Goal: Task Accomplishment & Management: Complete application form

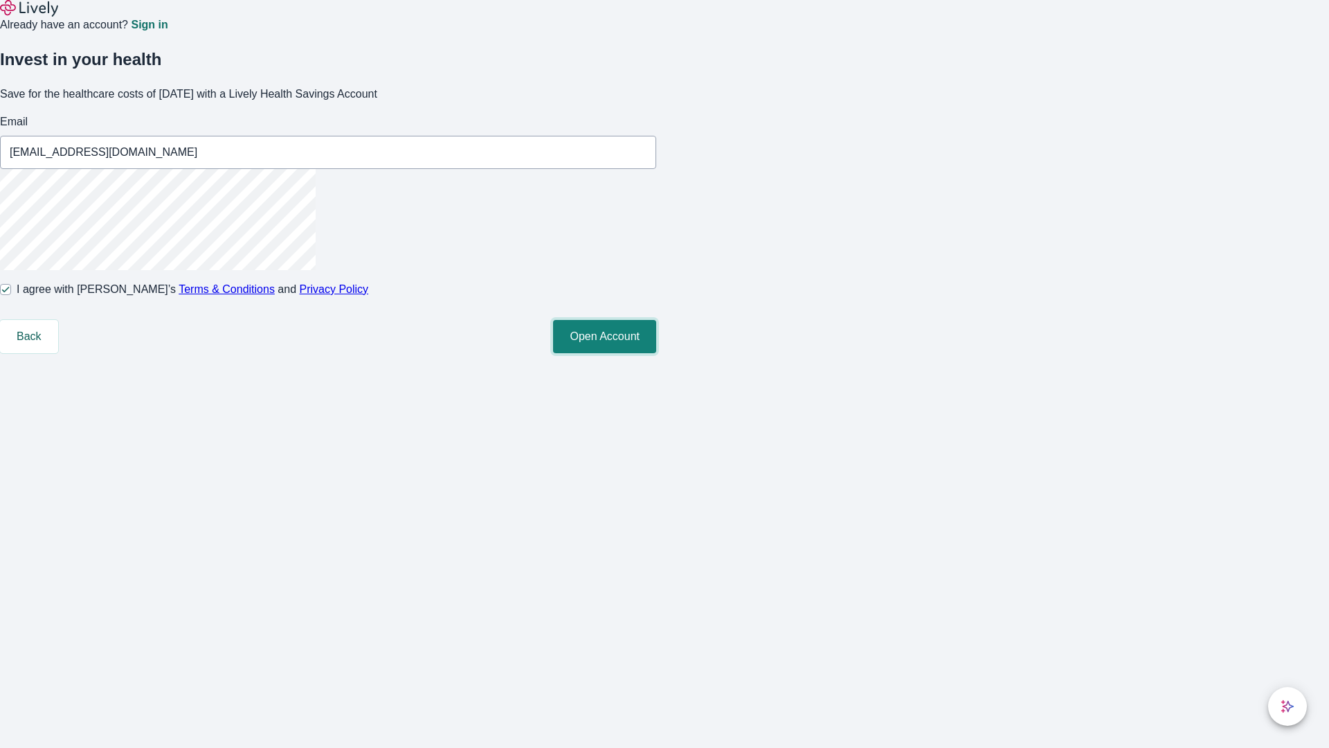
click at [656, 353] on button "Open Account" at bounding box center [604, 336] width 103 height 33
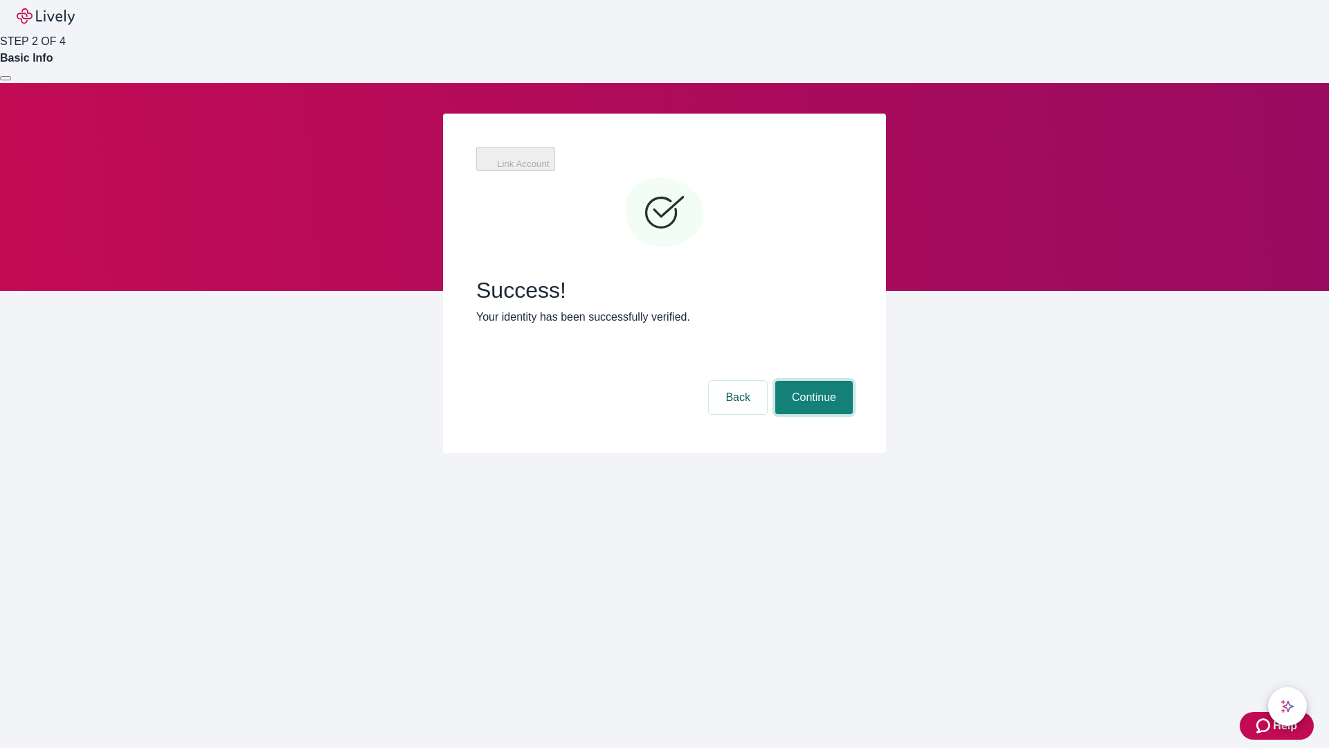
click at [812, 381] on button "Continue" at bounding box center [814, 397] width 78 height 33
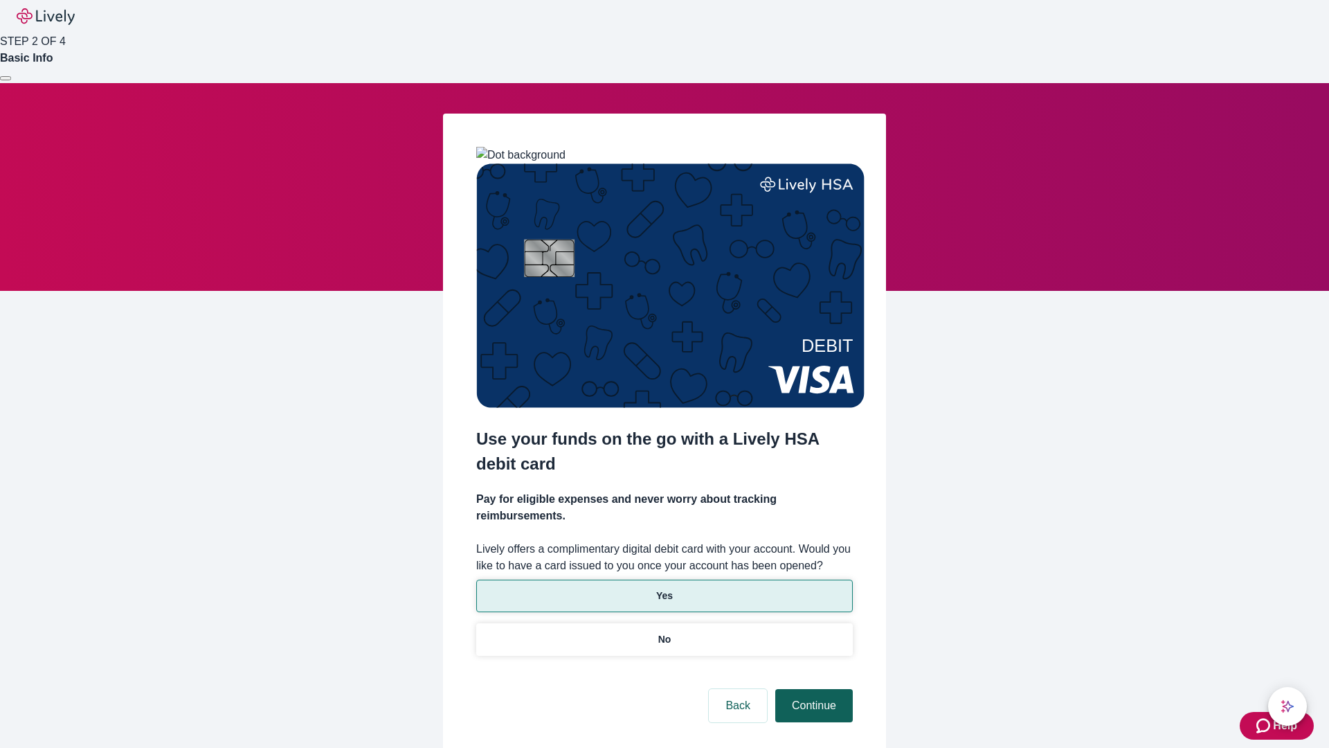
click at [664, 632] on p "No" at bounding box center [664, 639] width 13 height 15
click at [812, 689] on button "Continue" at bounding box center [814, 705] width 78 height 33
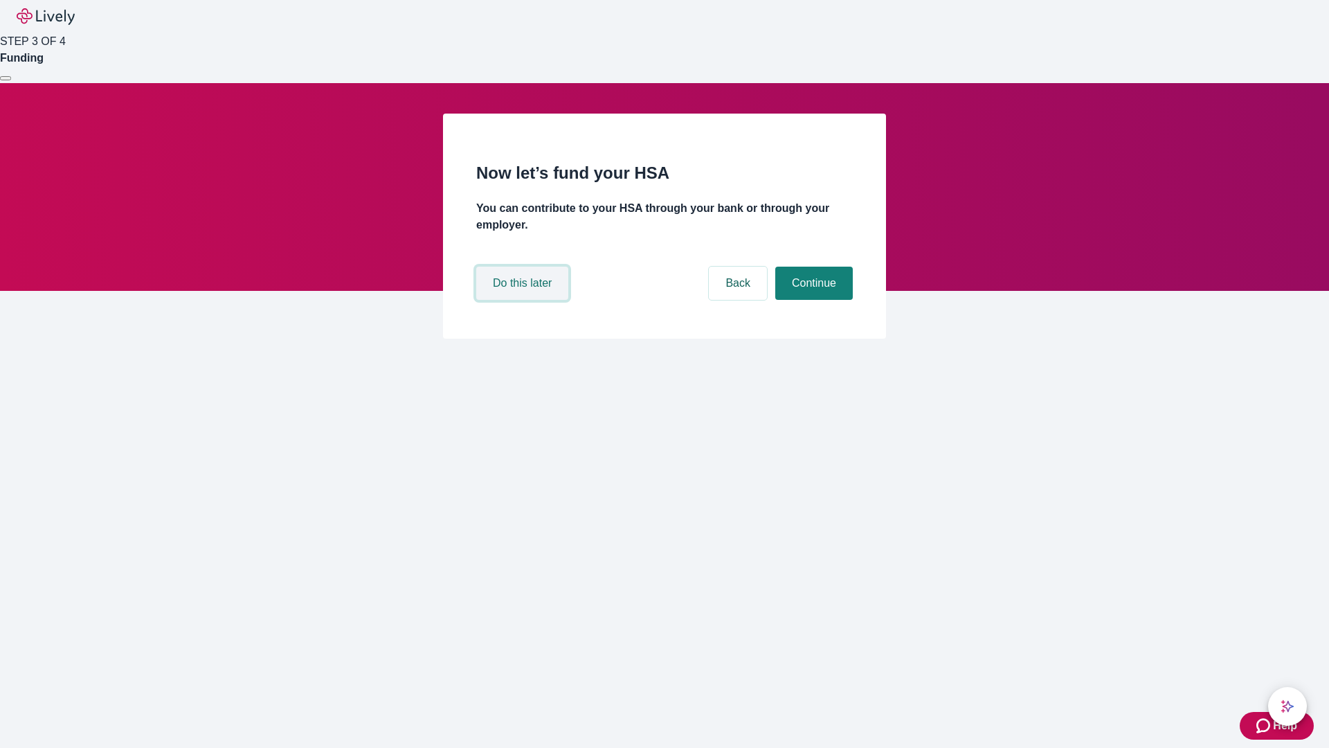
click at [524, 300] on button "Do this later" at bounding box center [522, 283] width 92 height 33
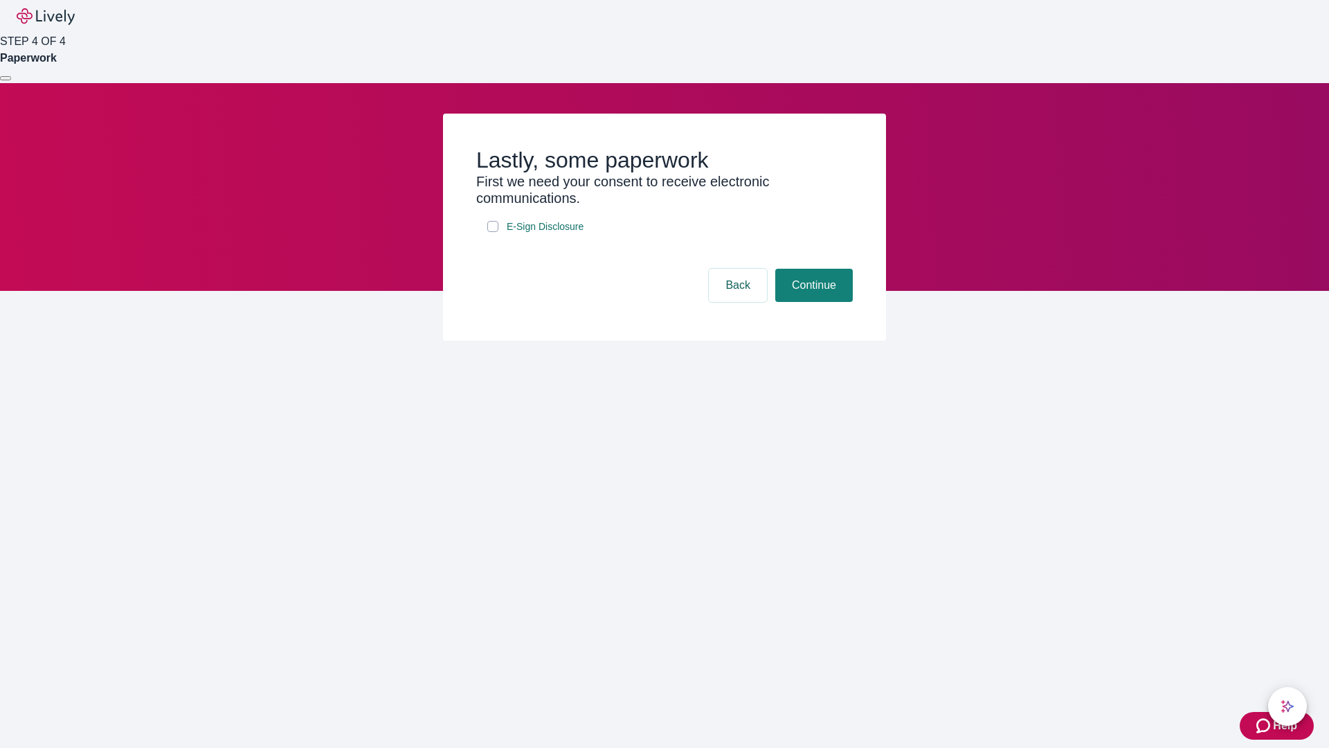
click at [493, 232] on input "E-Sign Disclosure" at bounding box center [492, 226] width 11 height 11
checkbox input "true"
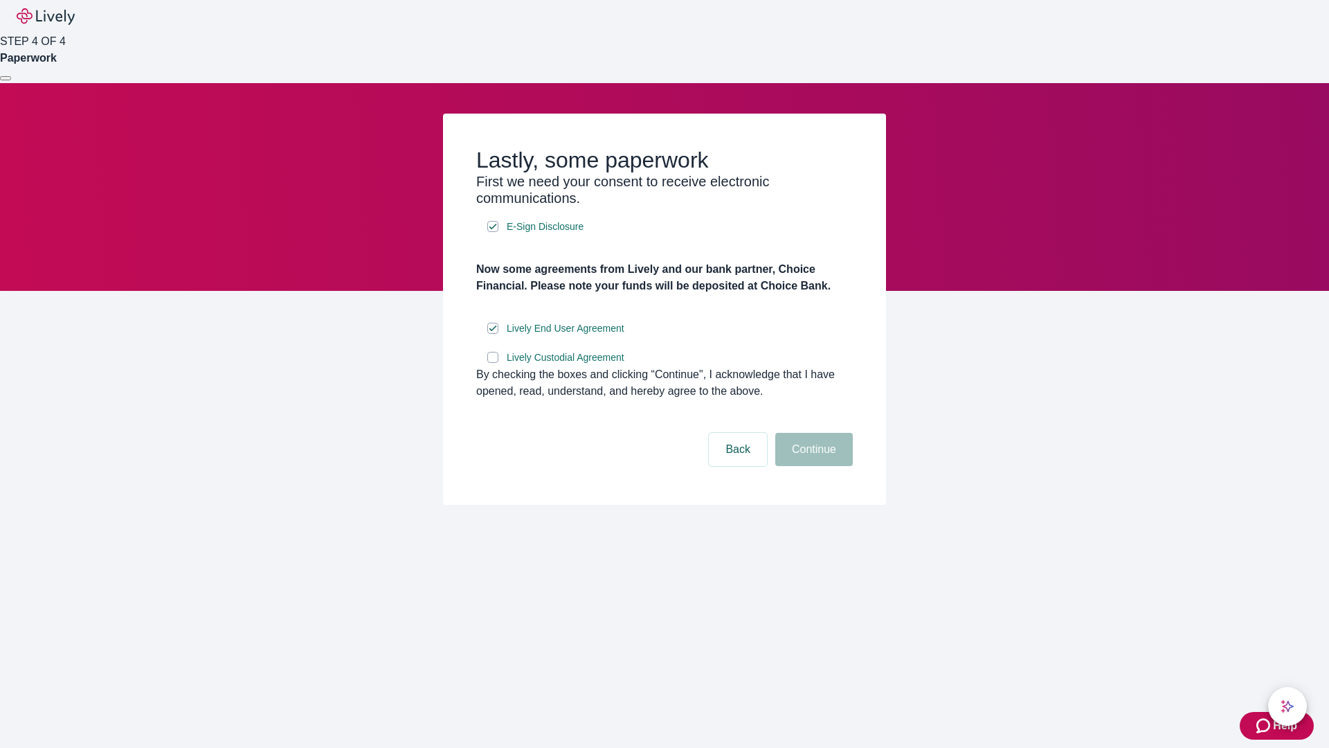
click at [493, 363] on input "Lively Custodial Agreement" at bounding box center [492, 357] width 11 height 11
checkbox input "true"
click at [812, 466] on button "Continue" at bounding box center [814, 449] width 78 height 33
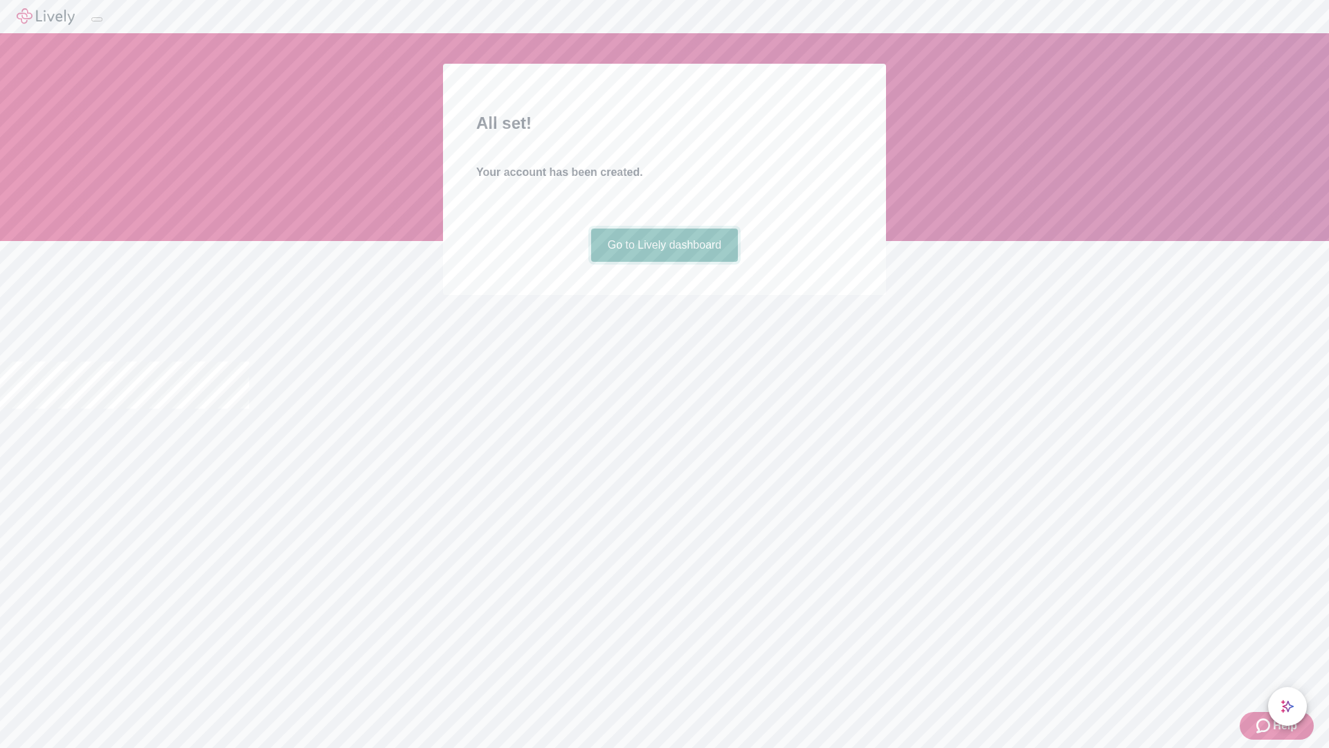
click at [664, 262] on link "Go to Lively dashboard" at bounding box center [664, 244] width 147 height 33
